Goal: Find specific page/section: Find specific page/section

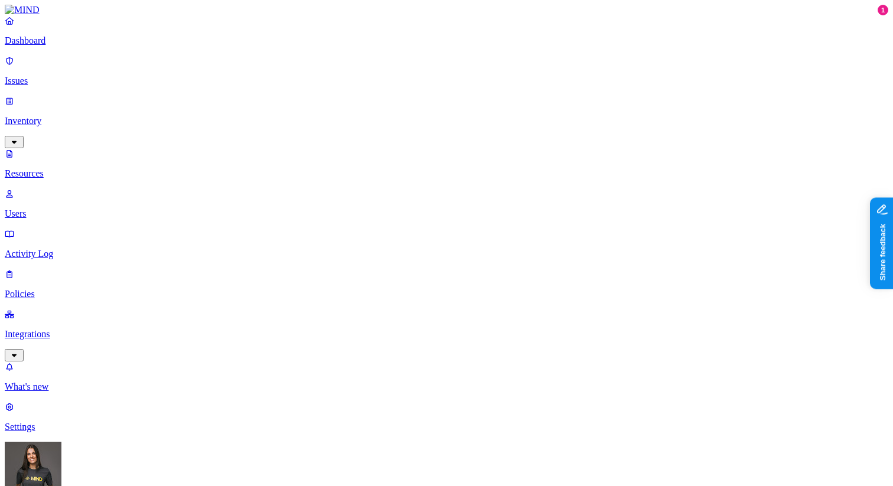
click at [89, 329] on p "Integrations" at bounding box center [447, 334] width 884 height 11
click at [87, 341] on p "Endpoints" at bounding box center [447, 346] width 884 height 11
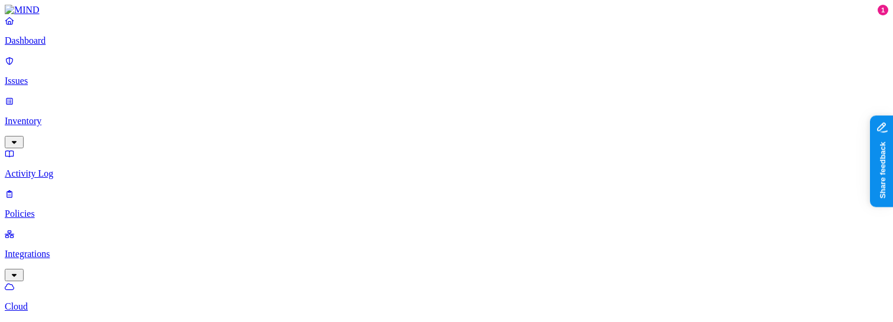
click at [67, 209] on p "Policies" at bounding box center [447, 214] width 884 height 11
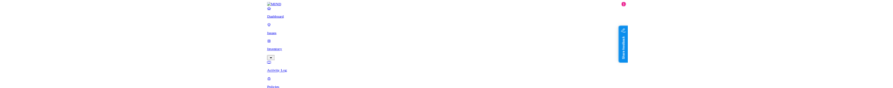
scroll to position [28, 0]
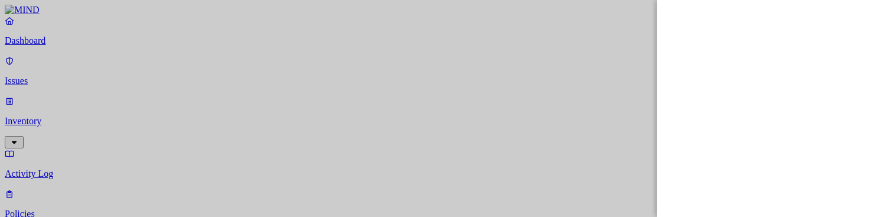
click at [92, 129] on div at bounding box center [446, 108] width 893 height 217
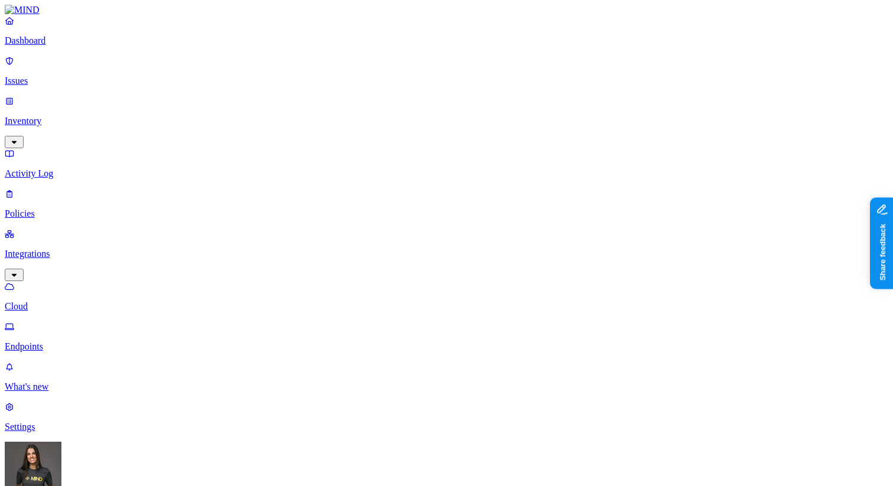
click at [90, 116] on p "Inventory" at bounding box center [447, 121] width 884 height 11
click at [67, 289] on p "Policies" at bounding box center [447, 294] width 884 height 11
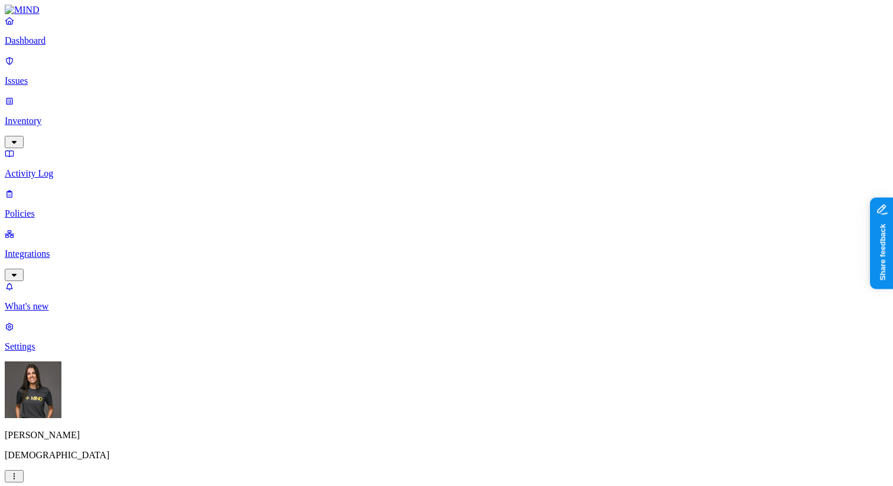
click at [72, 76] on p "Issues" at bounding box center [447, 81] width 884 height 11
click at [97, 249] on p "Integrations" at bounding box center [447, 254] width 884 height 11
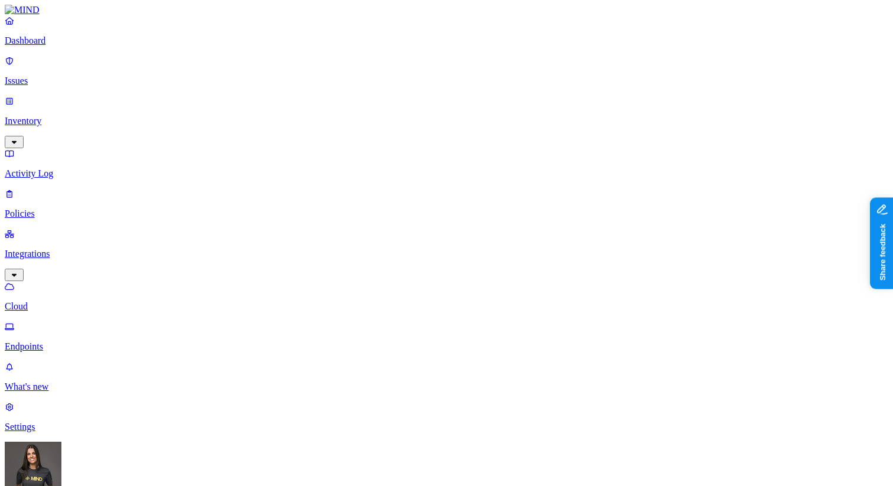
click at [92, 341] on p "Endpoints" at bounding box center [447, 346] width 884 height 11
click at [55, 209] on p "Policies" at bounding box center [447, 214] width 884 height 11
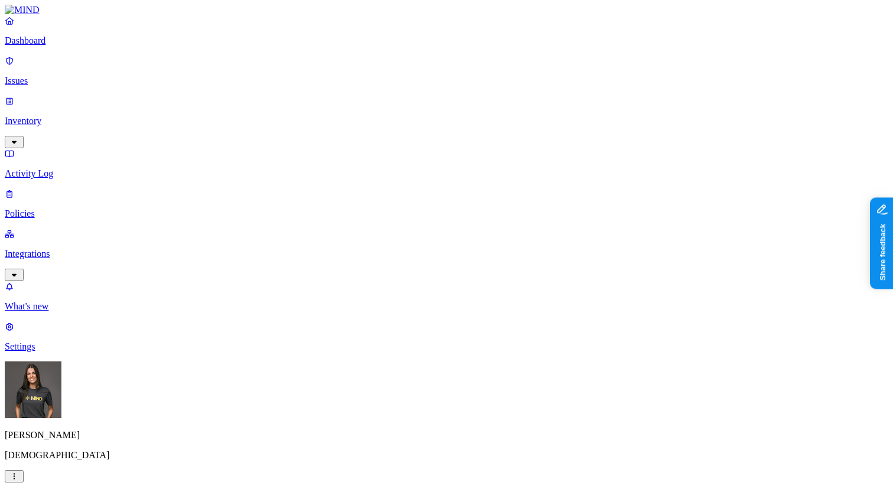
click at [55, 209] on p "Policies" at bounding box center [447, 214] width 884 height 11
click at [90, 249] on p "Integrations" at bounding box center [447, 254] width 884 height 11
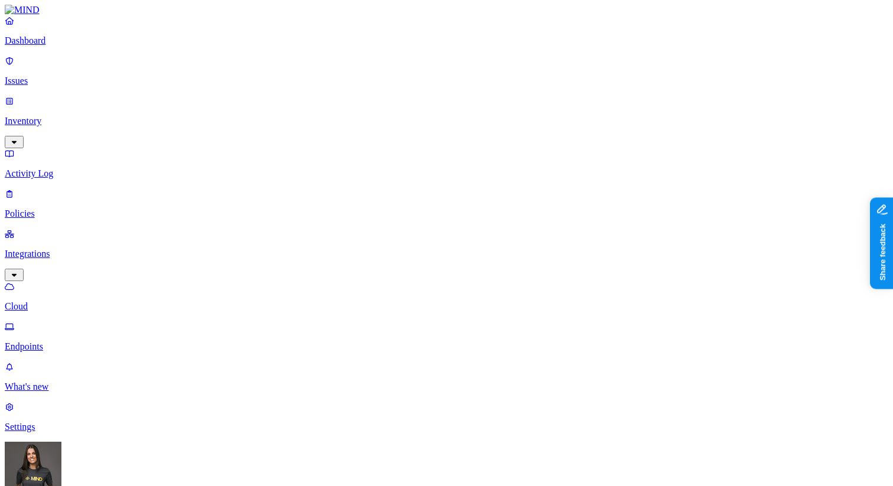
click at [87, 321] on link "Endpoints" at bounding box center [447, 336] width 884 height 31
click at [93, 116] on p "Inventory" at bounding box center [447, 121] width 884 height 11
click at [84, 329] on p "Integrations" at bounding box center [447, 334] width 884 height 11
click at [72, 209] on p "Policies" at bounding box center [447, 214] width 884 height 11
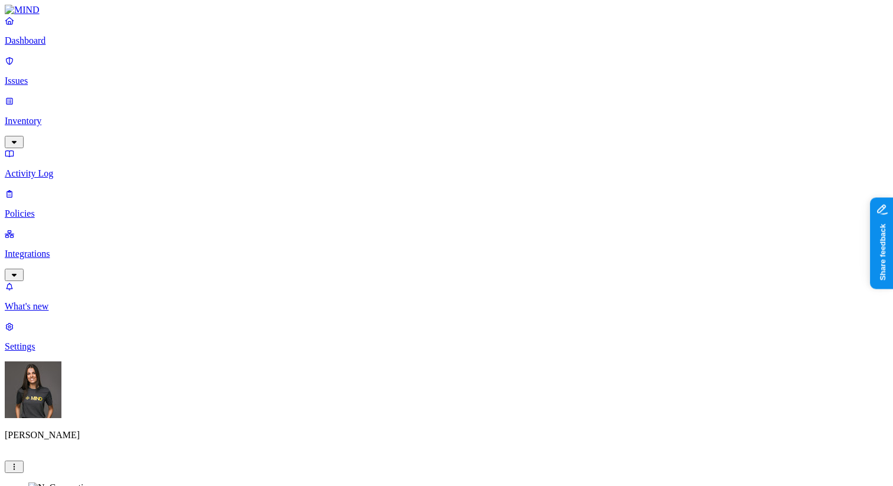
click at [72, 78] on p "Issues" at bounding box center [447, 81] width 884 height 11
click at [74, 116] on p "Inventory" at bounding box center [447, 121] width 884 height 11
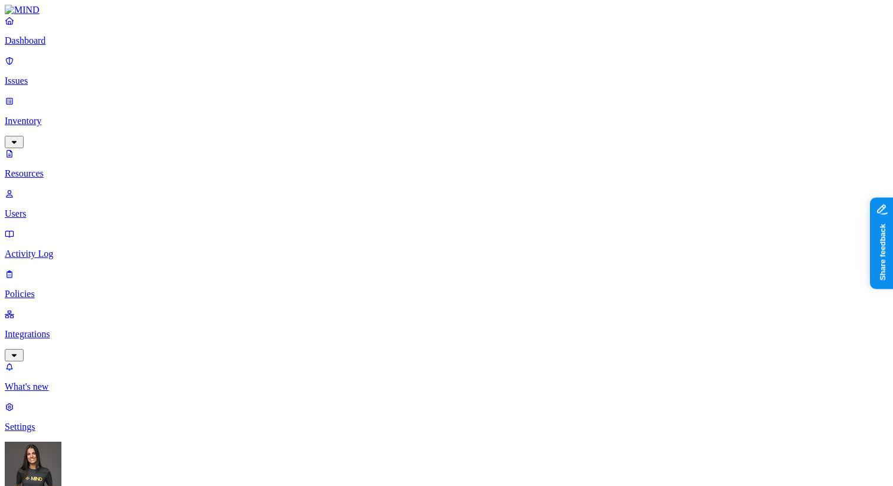
click at [72, 289] on p "Policies" at bounding box center [447, 294] width 884 height 11
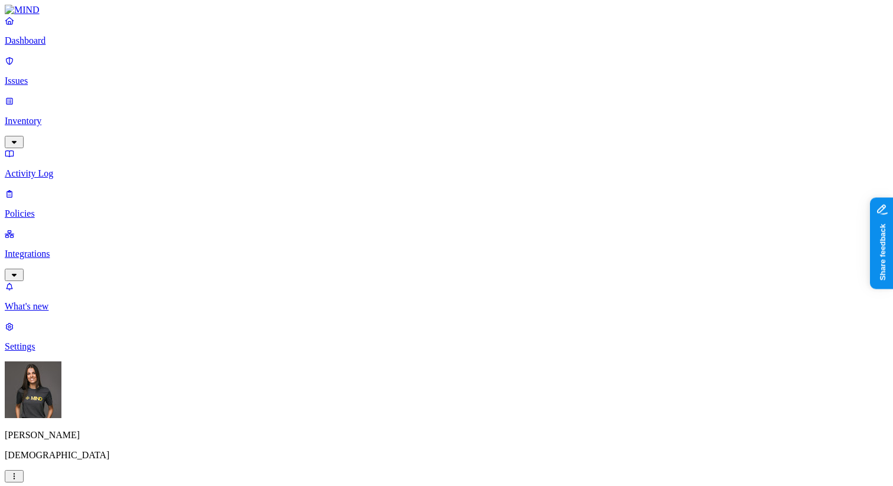
click at [86, 249] on p "Integrations" at bounding box center [447, 254] width 884 height 11
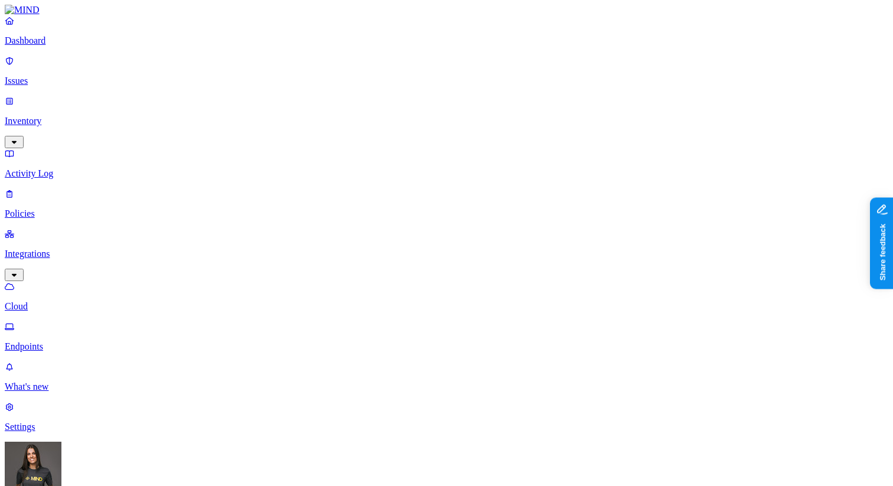
click at [74, 341] on p "Endpoints" at bounding box center [447, 346] width 884 height 11
